Goal: Task Accomplishment & Management: Manage account settings

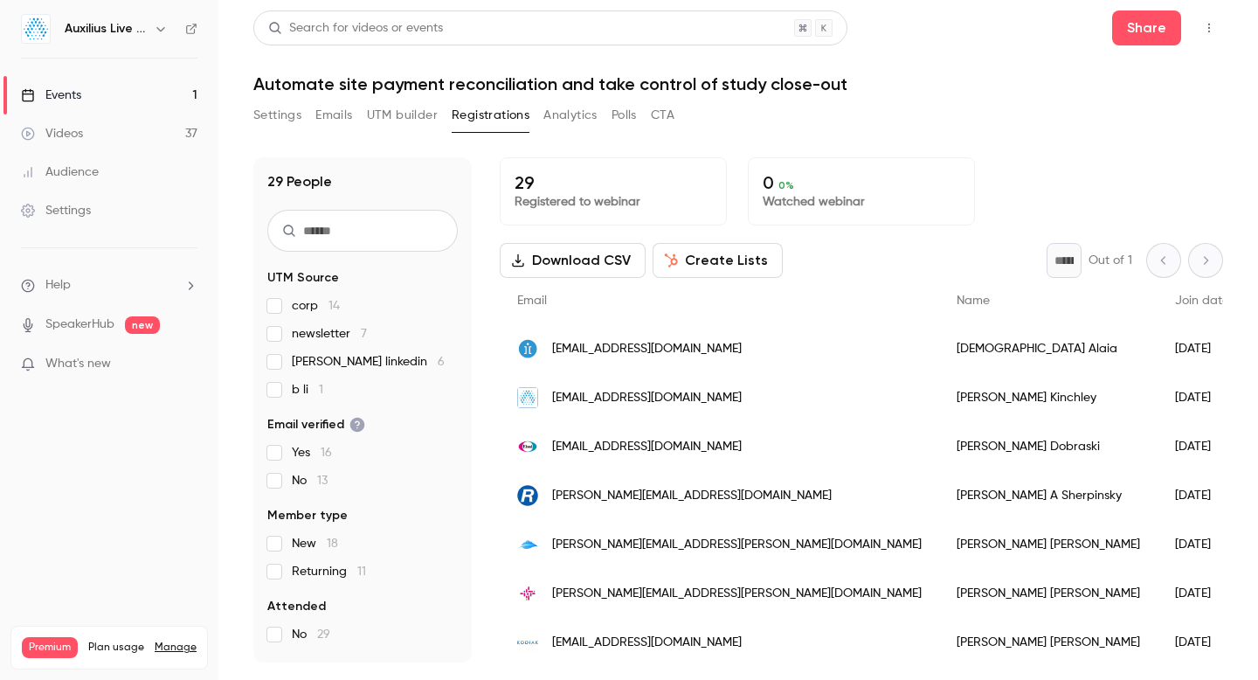
click at [160, 29] on icon "button" at bounding box center [161, 29] width 14 height 14
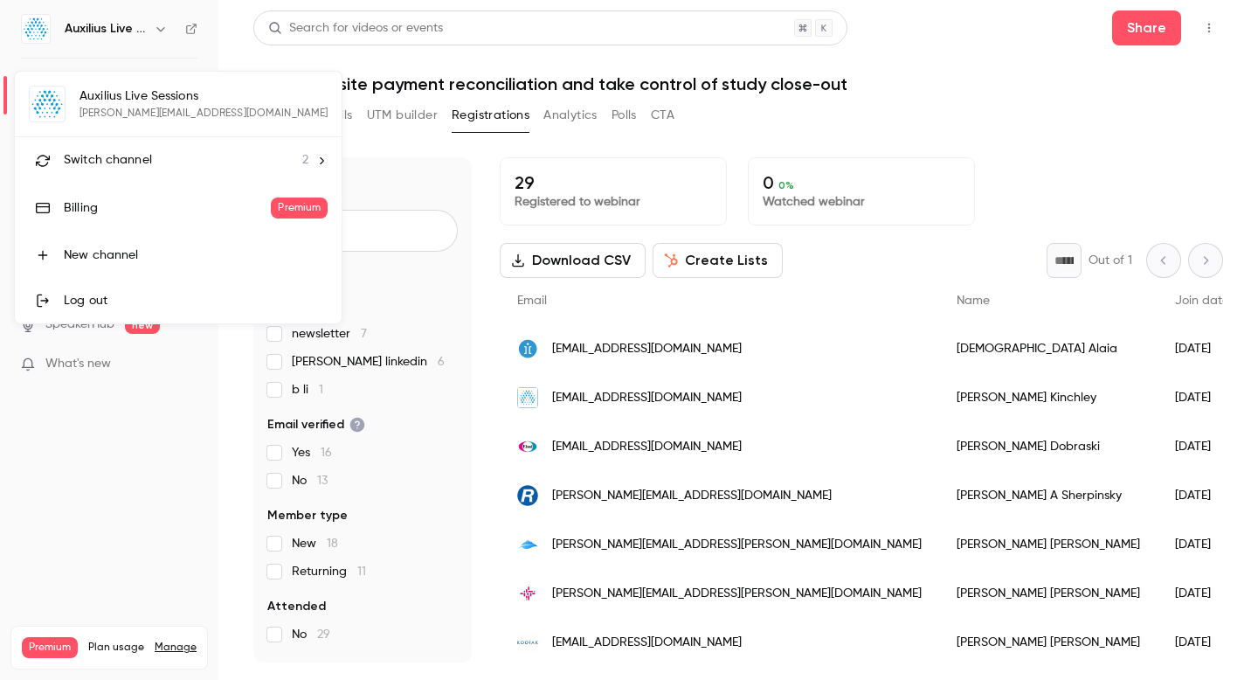
click at [160, 29] on div at bounding box center [629, 340] width 1258 height 680
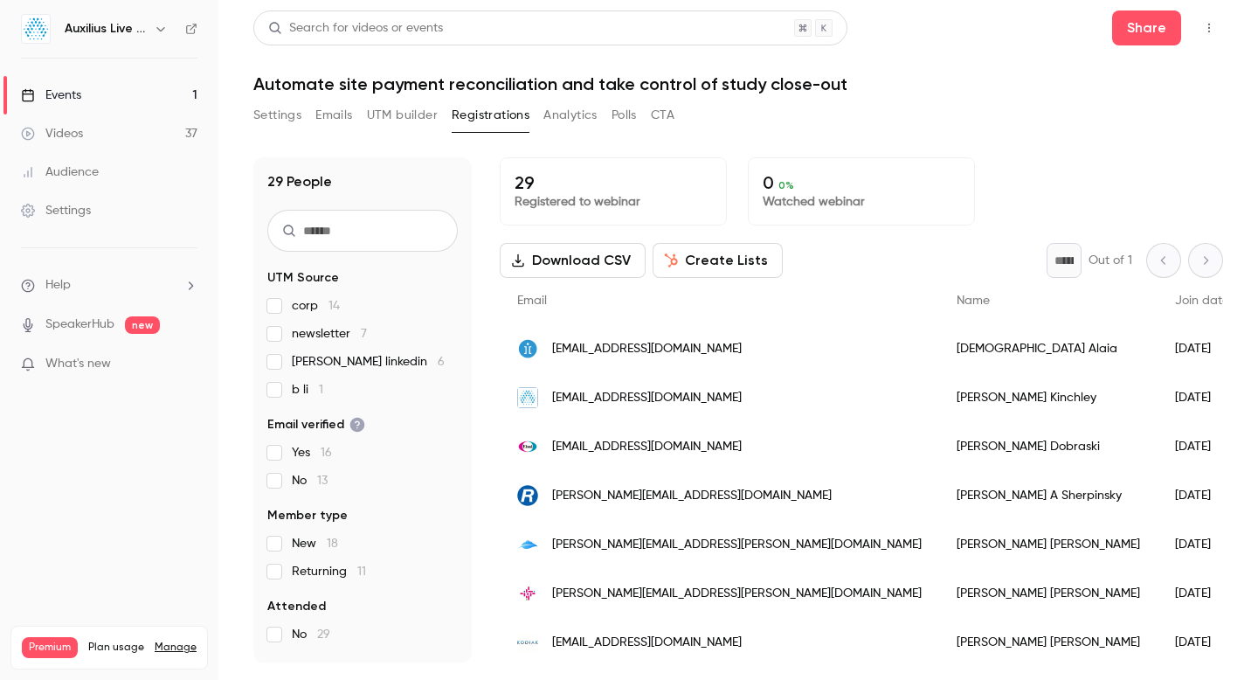
click at [85, 323] on link "SpeakerHub" at bounding box center [79, 324] width 69 height 18
click at [162, 28] on icon "button" at bounding box center [161, 29] width 14 height 14
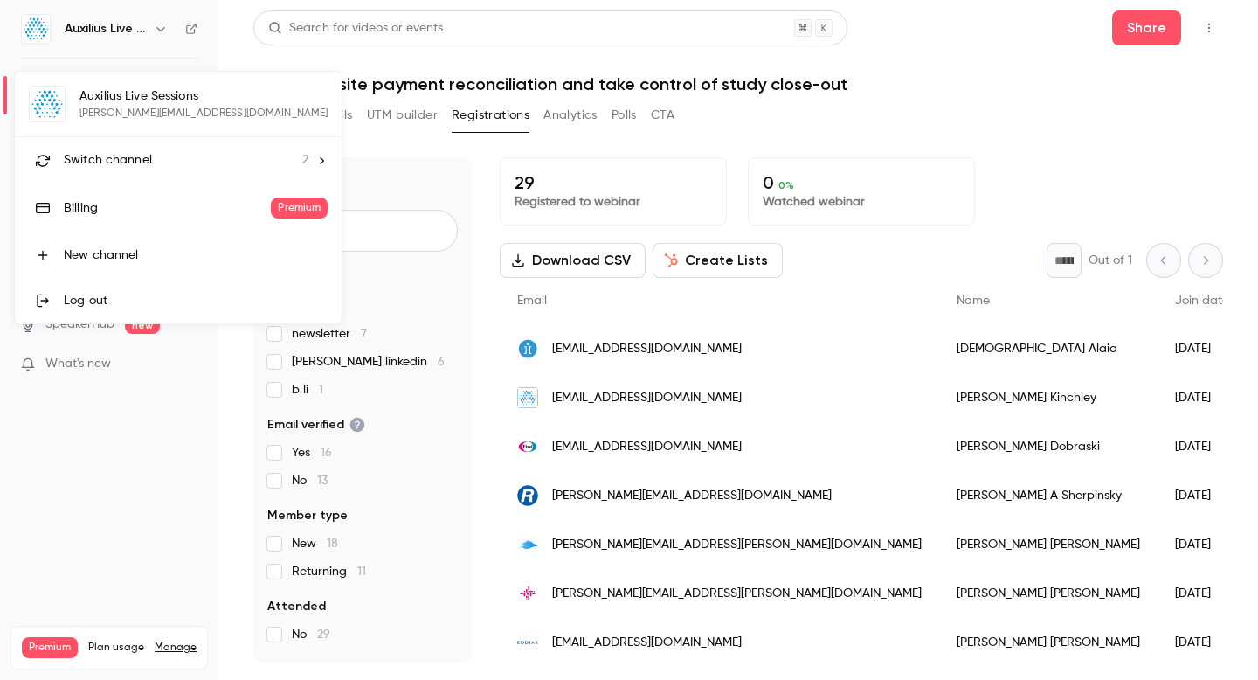
click at [264, 162] on li "Switch channel 2" at bounding box center [178, 160] width 327 height 46
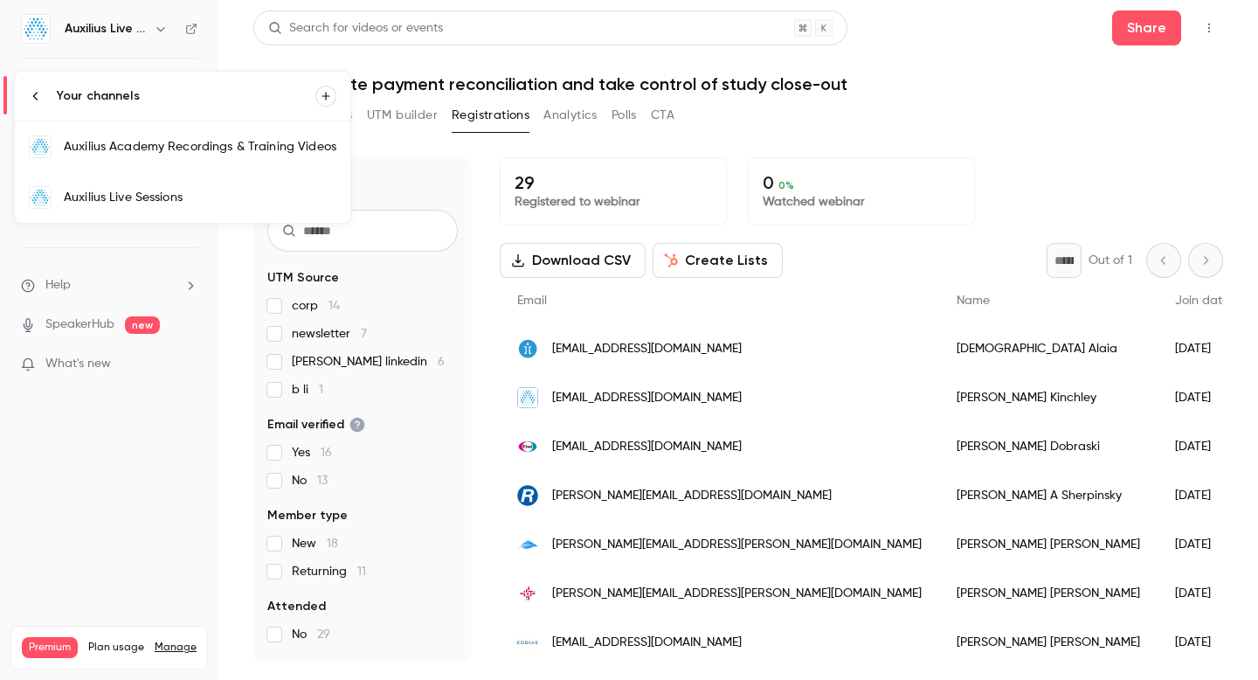
click at [1045, 86] on div at bounding box center [629, 340] width 1258 height 680
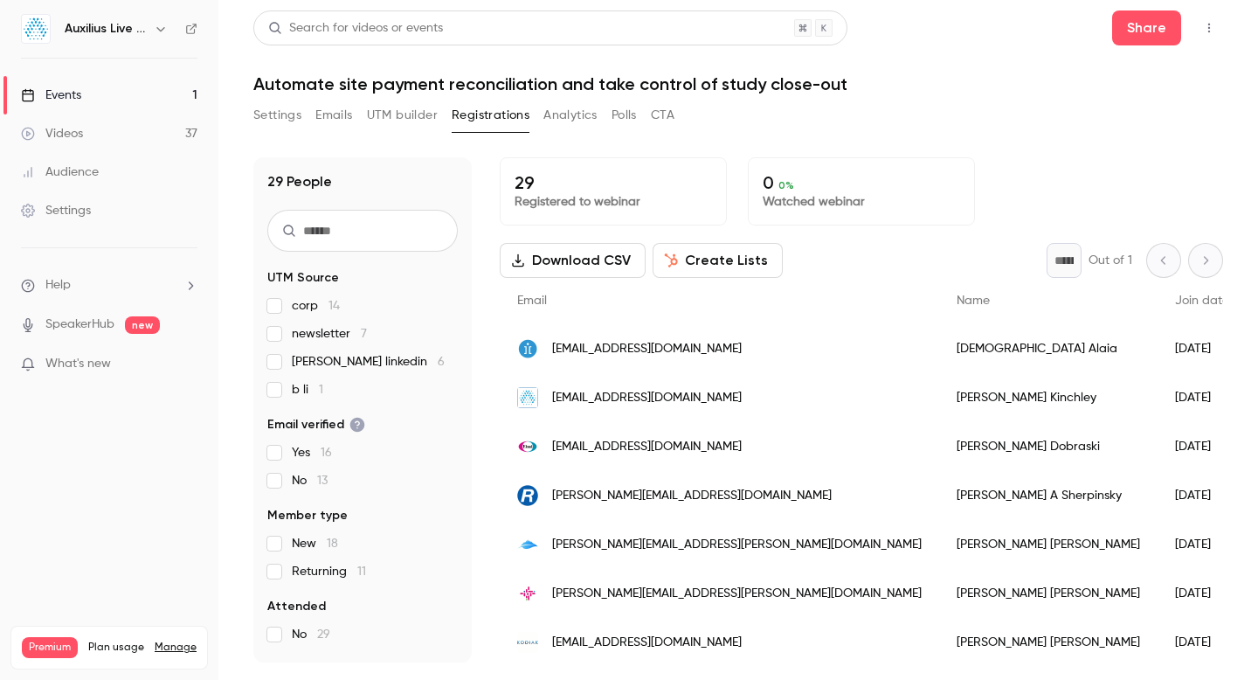
click at [72, 93] on div "Events" at bounding box center [51, 94] width 60 height 17
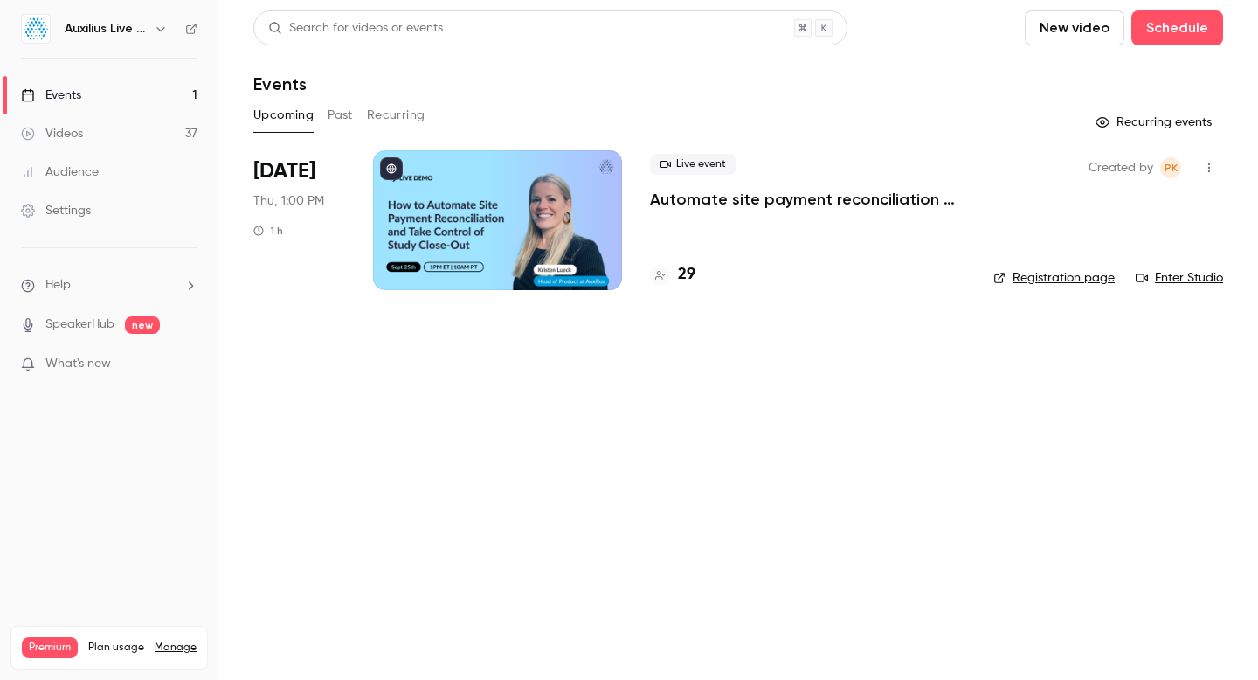
click at [1190, 276] on link "Enter Studio" at bounding box center [1178, 277] width 87 height 17
click at [1192, 280] on link "Enter Studio" at bounding box center [1178, 277] width 87 height 17
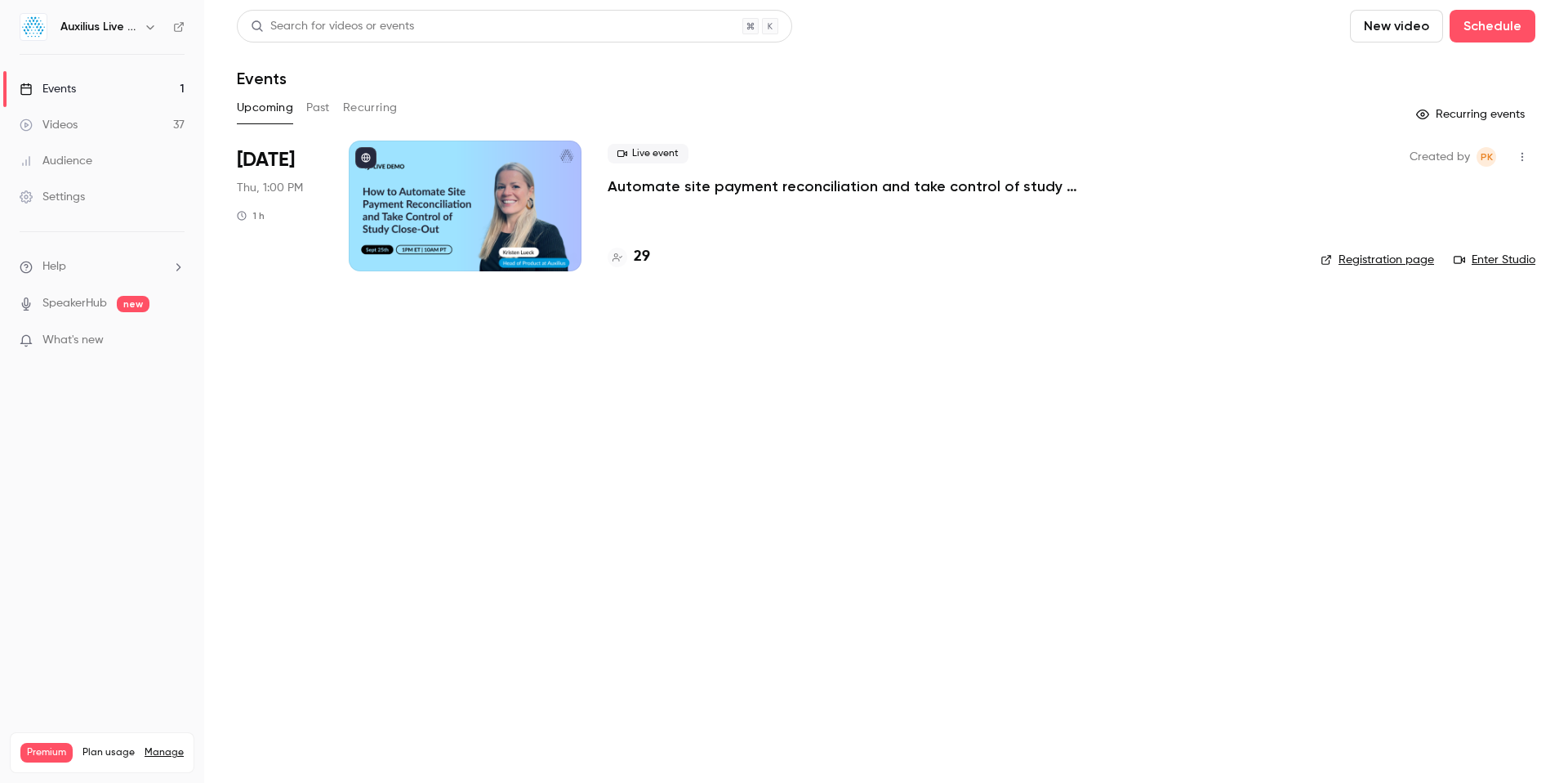
click at [510, 205] on div at bounding box center [465, 206] width 233 height 131
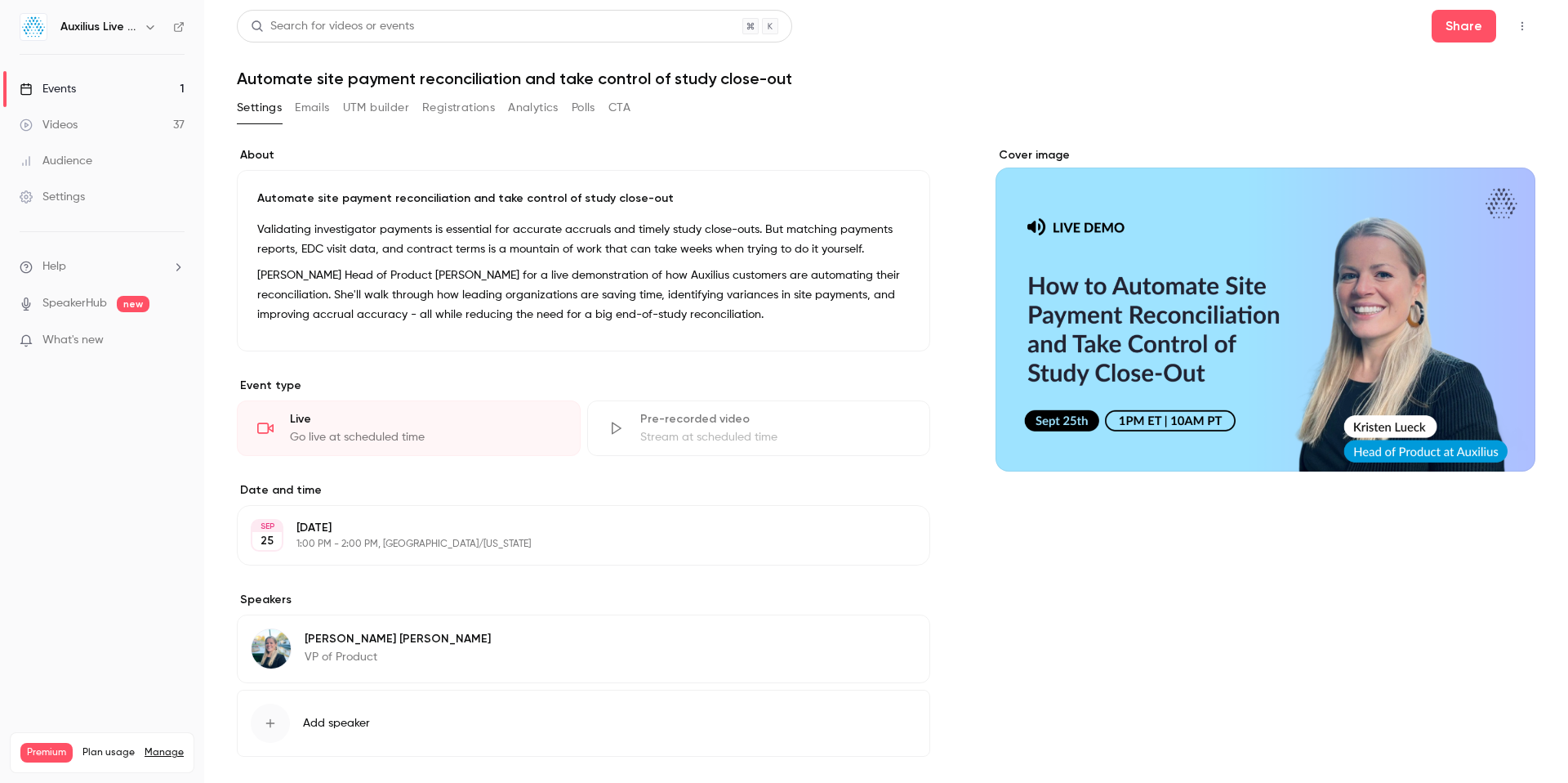
click at [62, 88] on div "Events" at bounding box center [48, 88] width 56 height 16
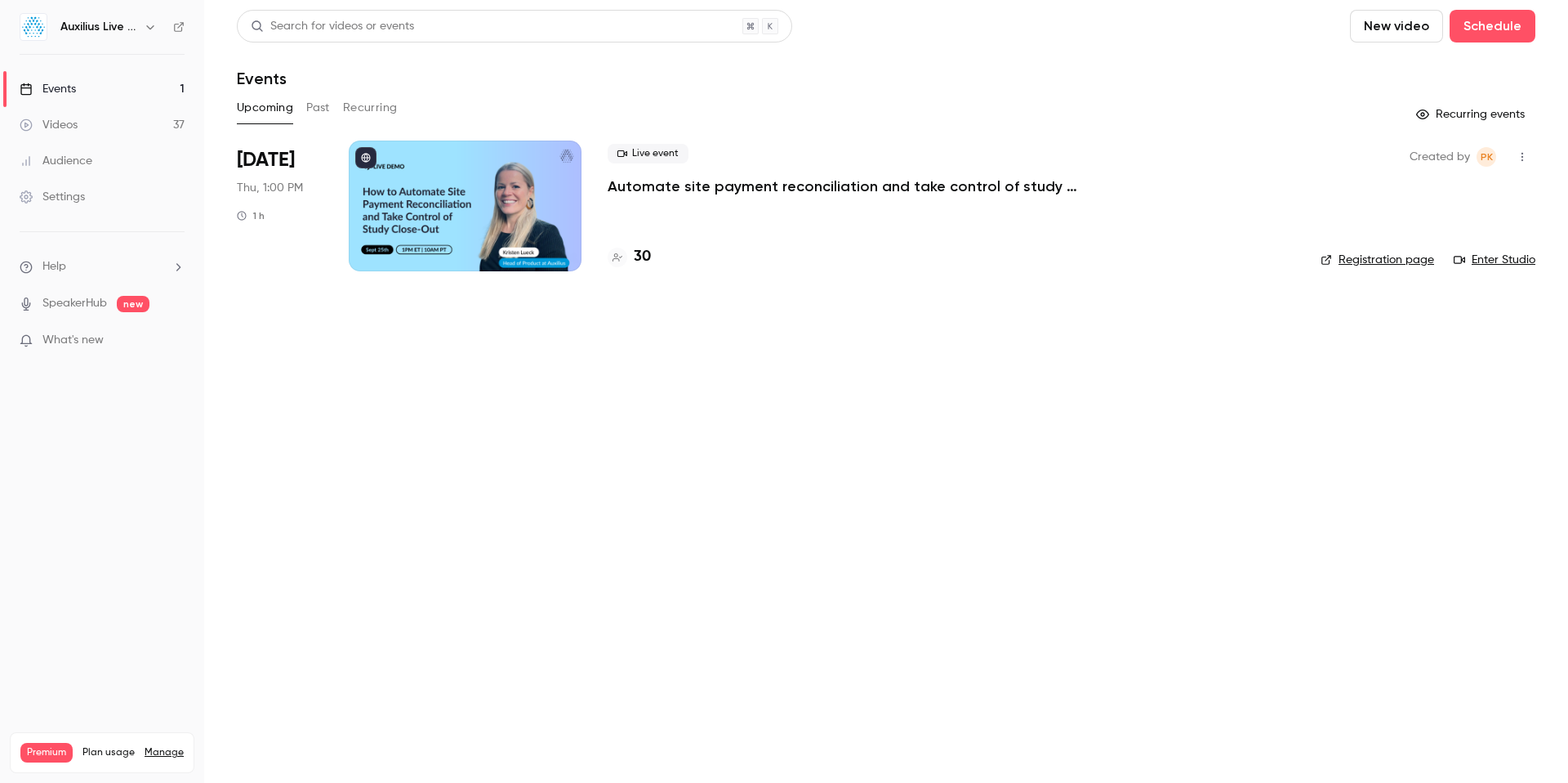
click at [1175, 259] on link "Enter Studio" at bounding box center [1494, 259] width 81 height 16
click at [1175, 257] on link "Enter Studio" at bounding box center [1494, 259] width 81 height 16
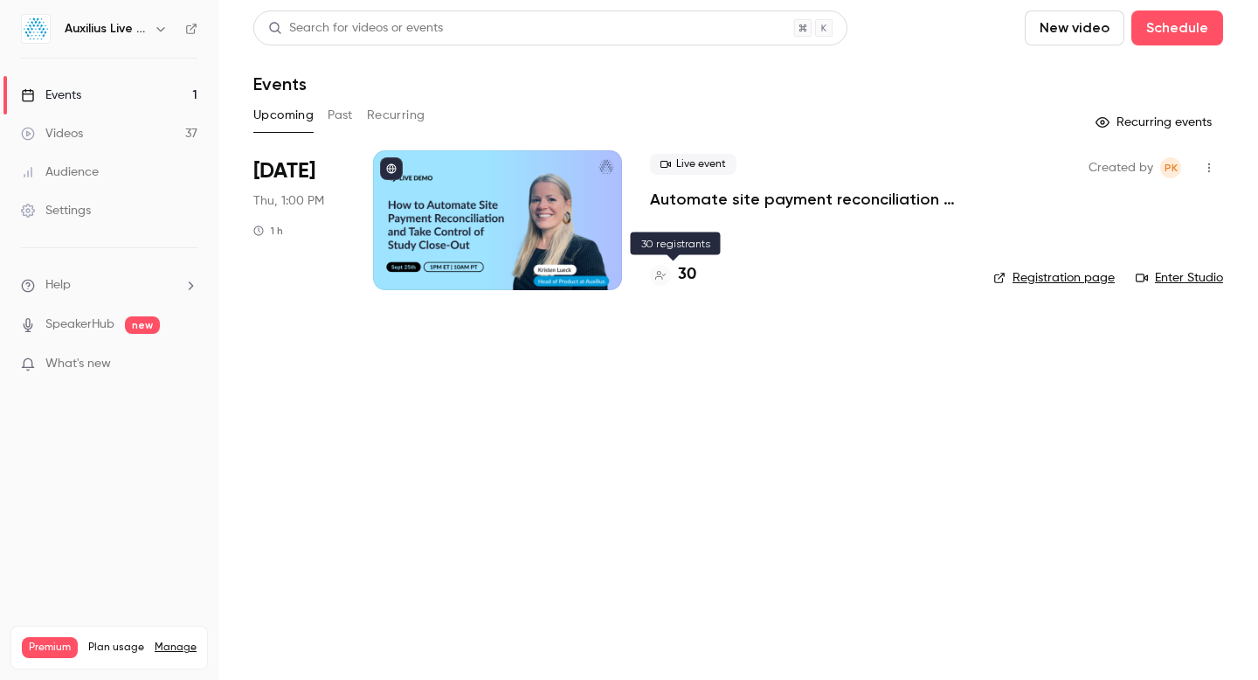
click at [686, 279] on h4 "30" at bounding box center [687, 275] width 18 height 24
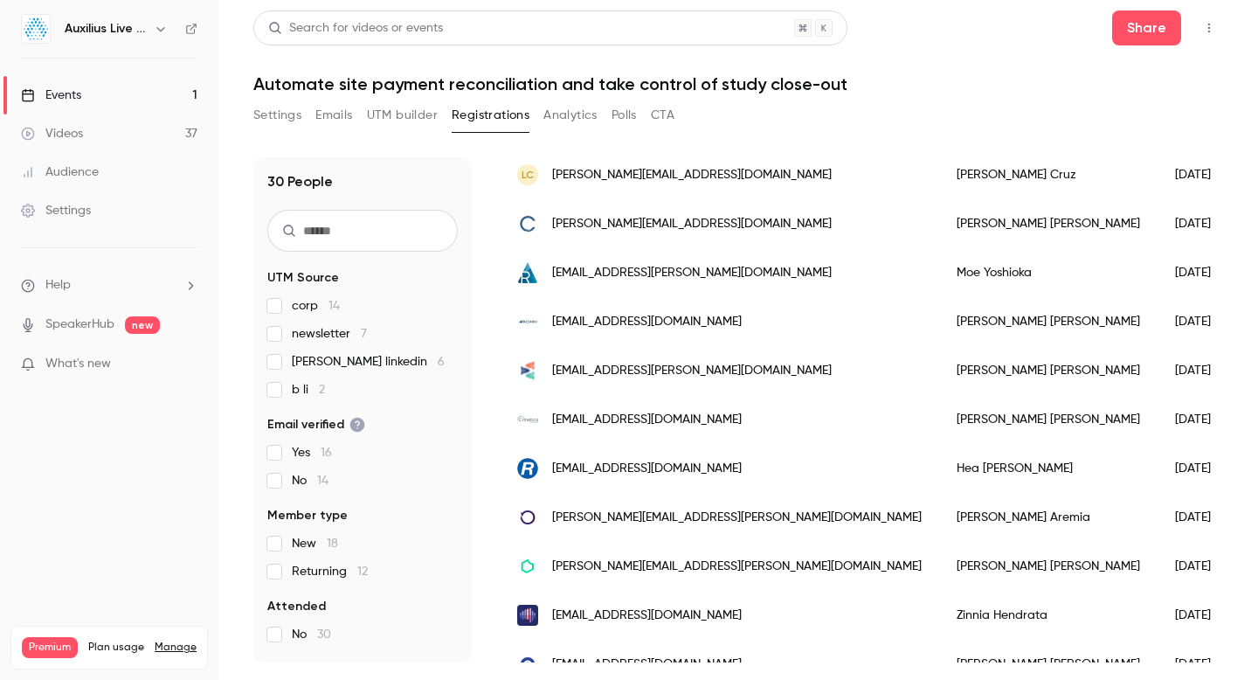
scroll to position [700, 0]
